Goal: Entertainment & Leisure: Consume media (video, audio)

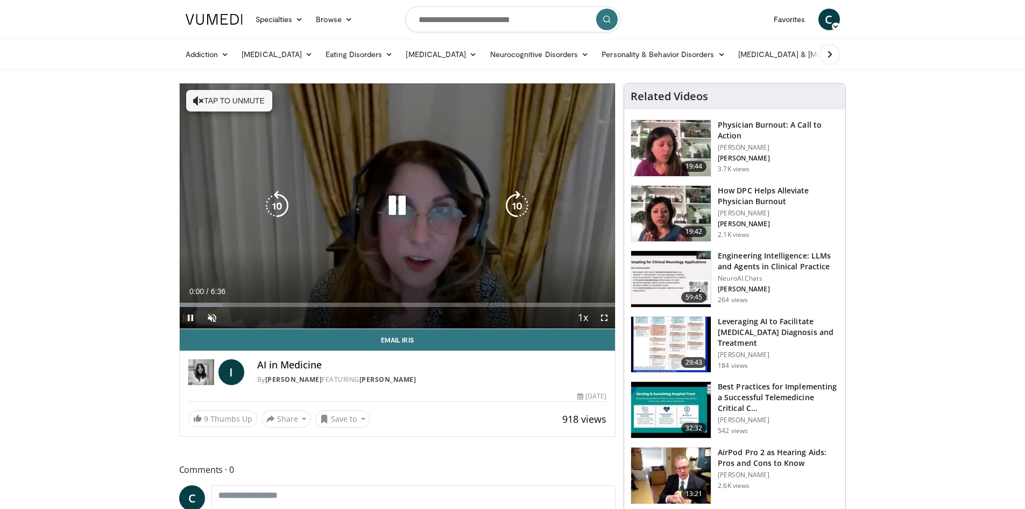
click at [247, 102] on button "Tap to unmute" at bounding box center [229, 101] width 86 height 22
click at [281, 202] on icon "Video Player" at bounding box center [277, 206] width 30 height 30
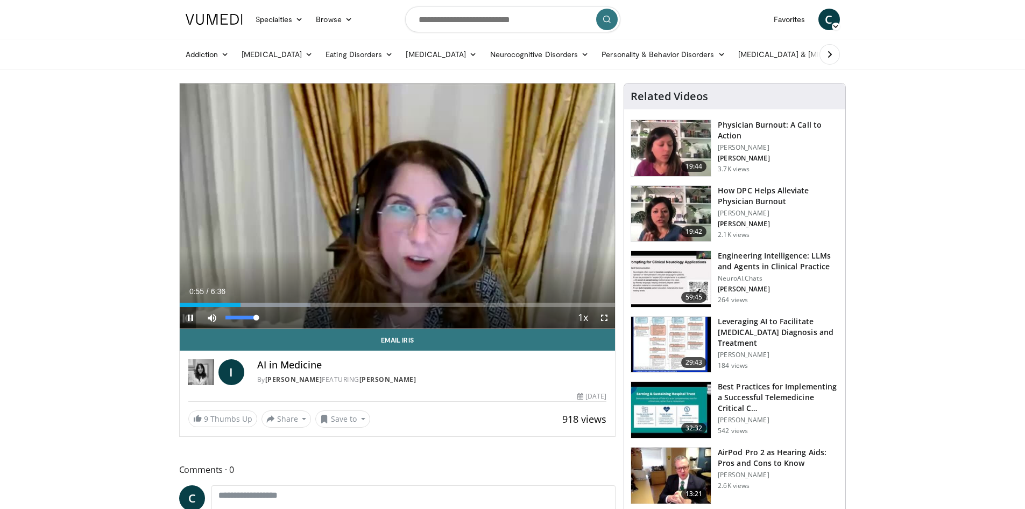
drag, startPoint x: 255, startPoint y: 315, endPoint x: 273, endPoint y: 315, distance: 18.3
click at [273, 315] on div "Mute 100%" at bounding box center [238, 318] width 75 height 22
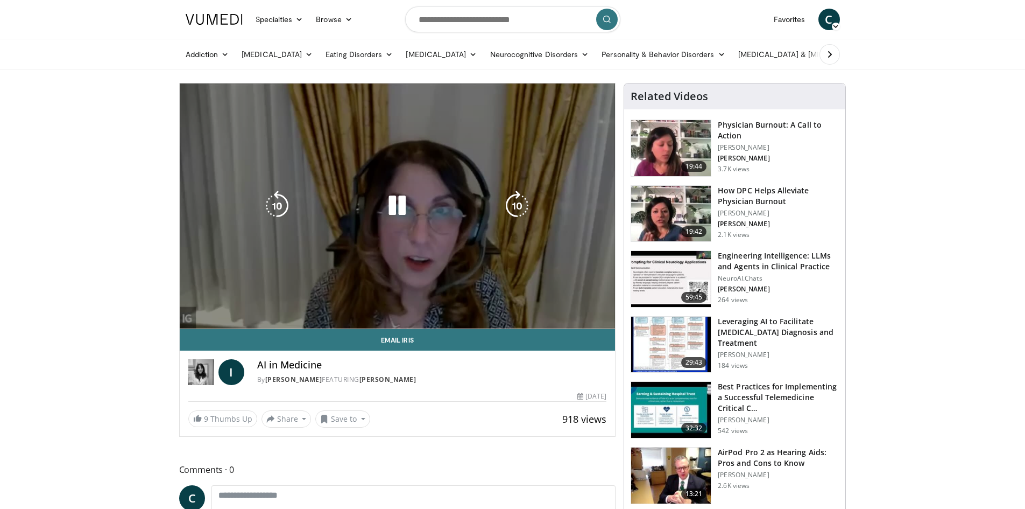
click at [273, 315] on div "10 seconds Tap to unmute" at bounding box center [398, 205] width 436 height 245
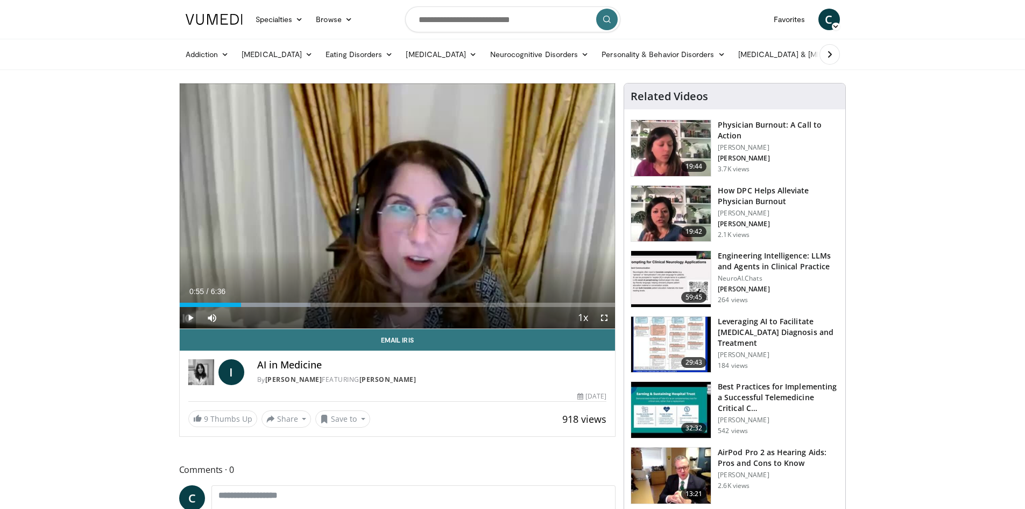
click at [192, 318] on span "Video Player" at bounding box center [191, 318] width 22 height 22
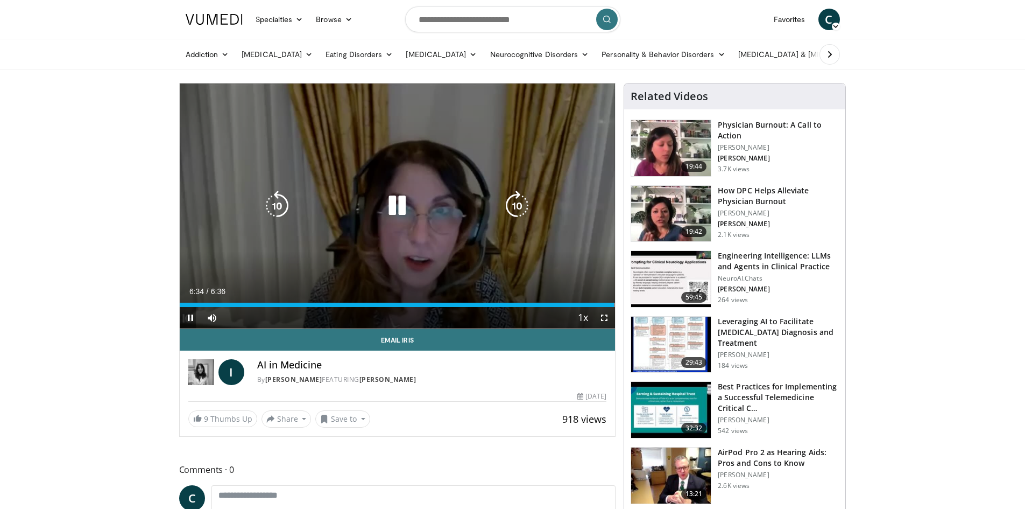
click at [405, 208] on icon "Video Player" at bounding box center [397, 206] width 30 height 30
